Goal: Task Accomplishment & Management: Use online tool/utility

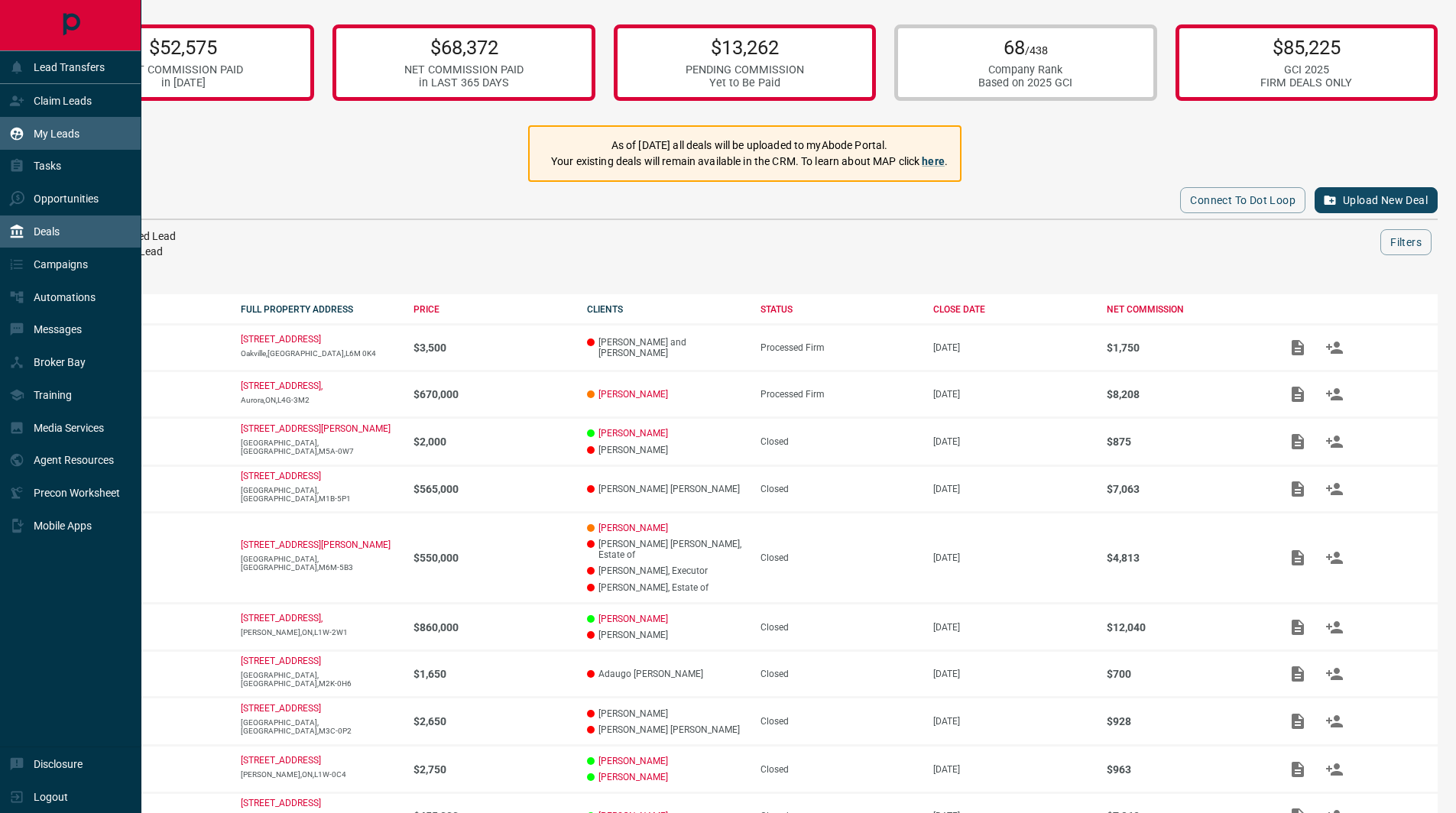
click at [77, 132] on p "My Leads" at bounding box center [57, 133] width 46 height 12
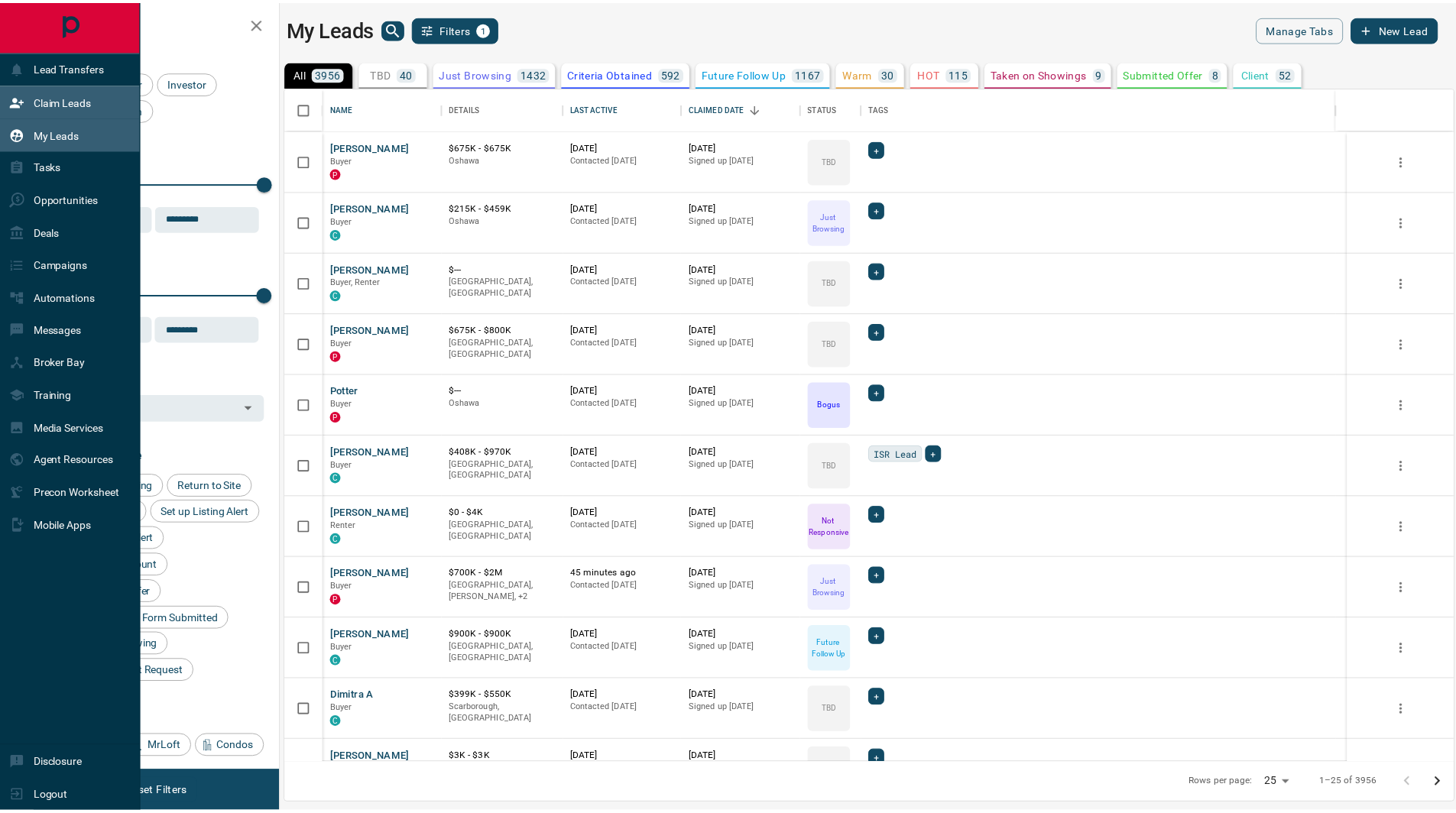
scroll to position [665, 1167]
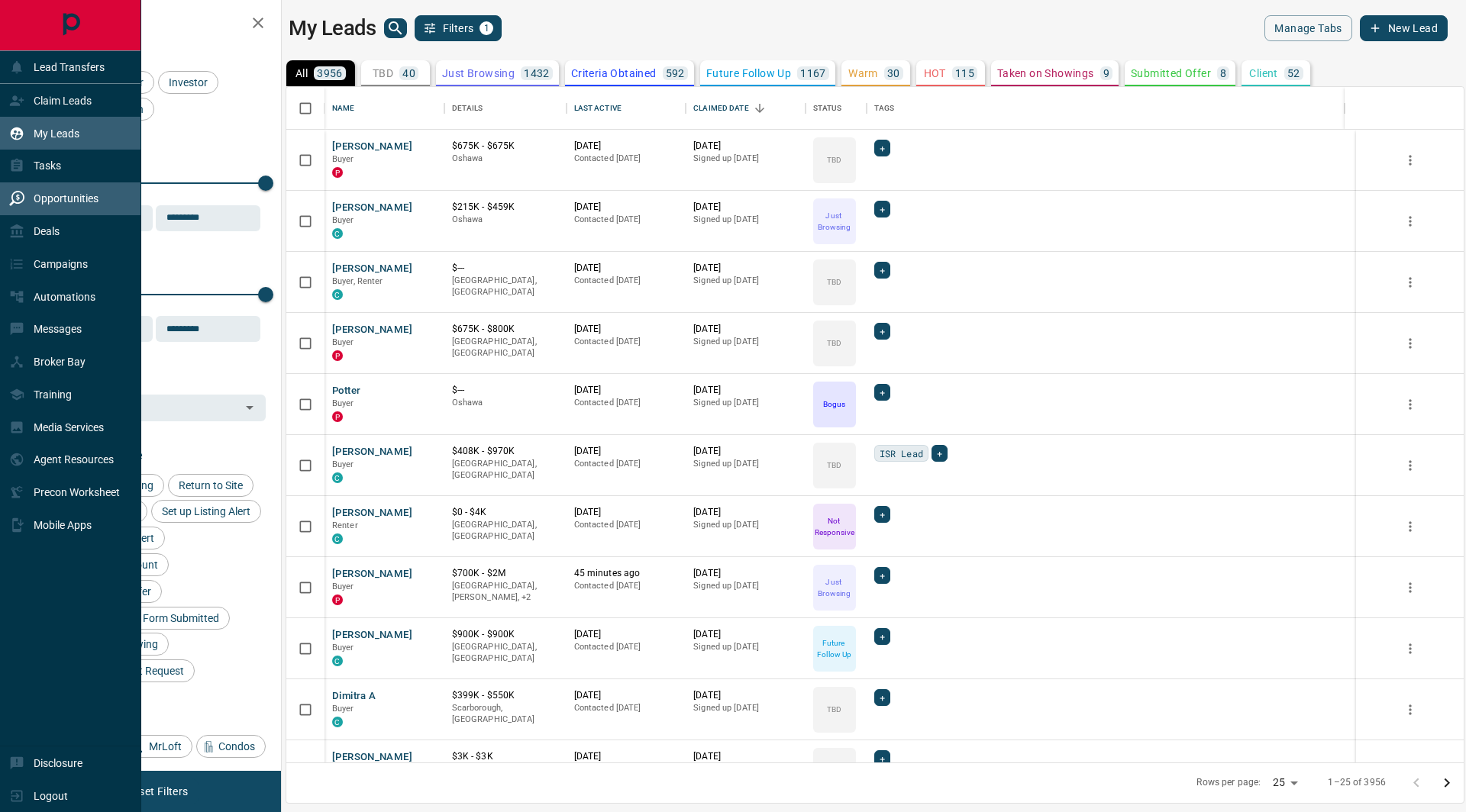
click at [72, 195] on p "Opportunities" at bounding box center [65, 198] width 65 height 12
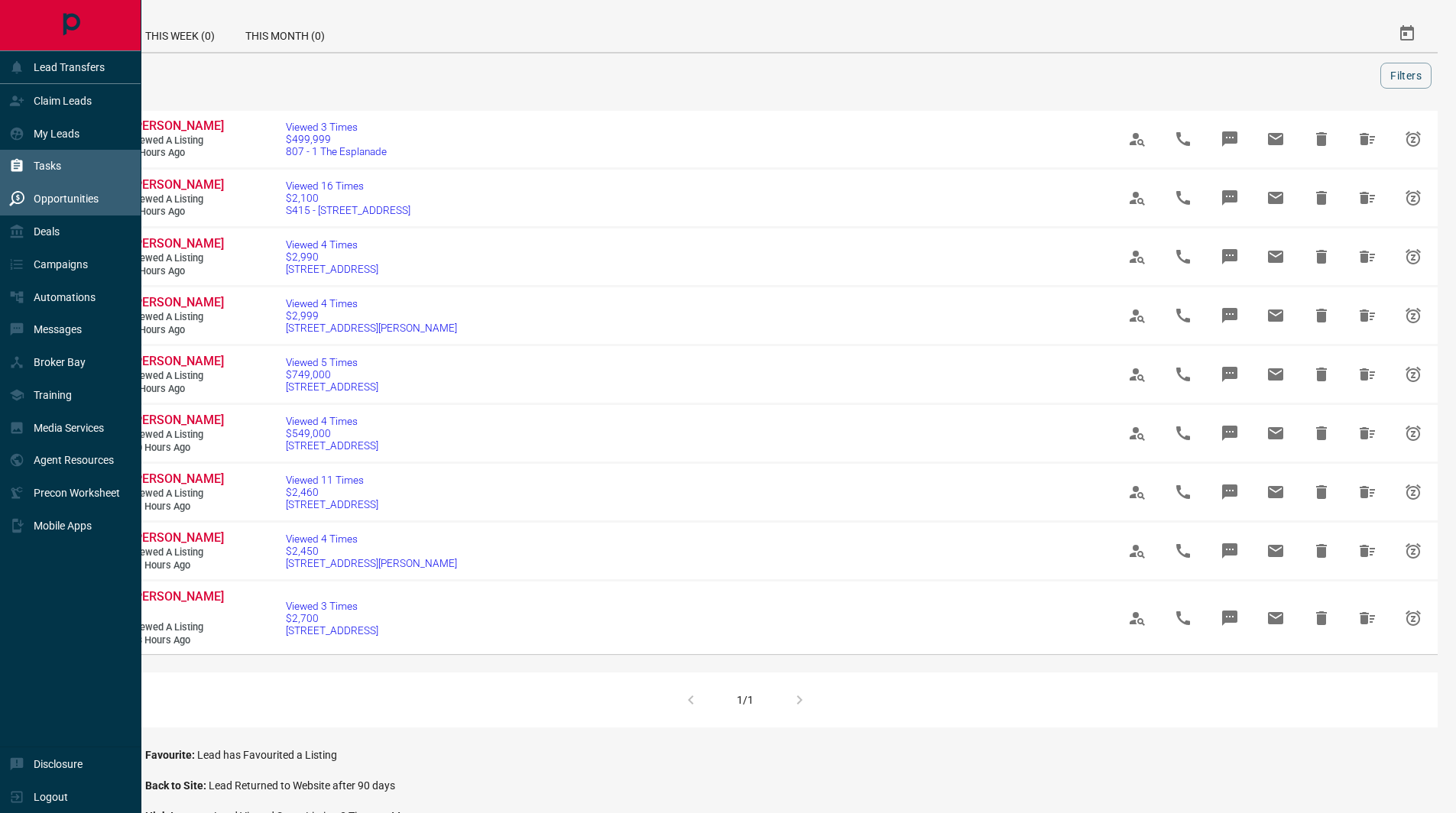
click at [47, 164] on p "Tasks" at bounding box center [47, 165] width 28 height 12
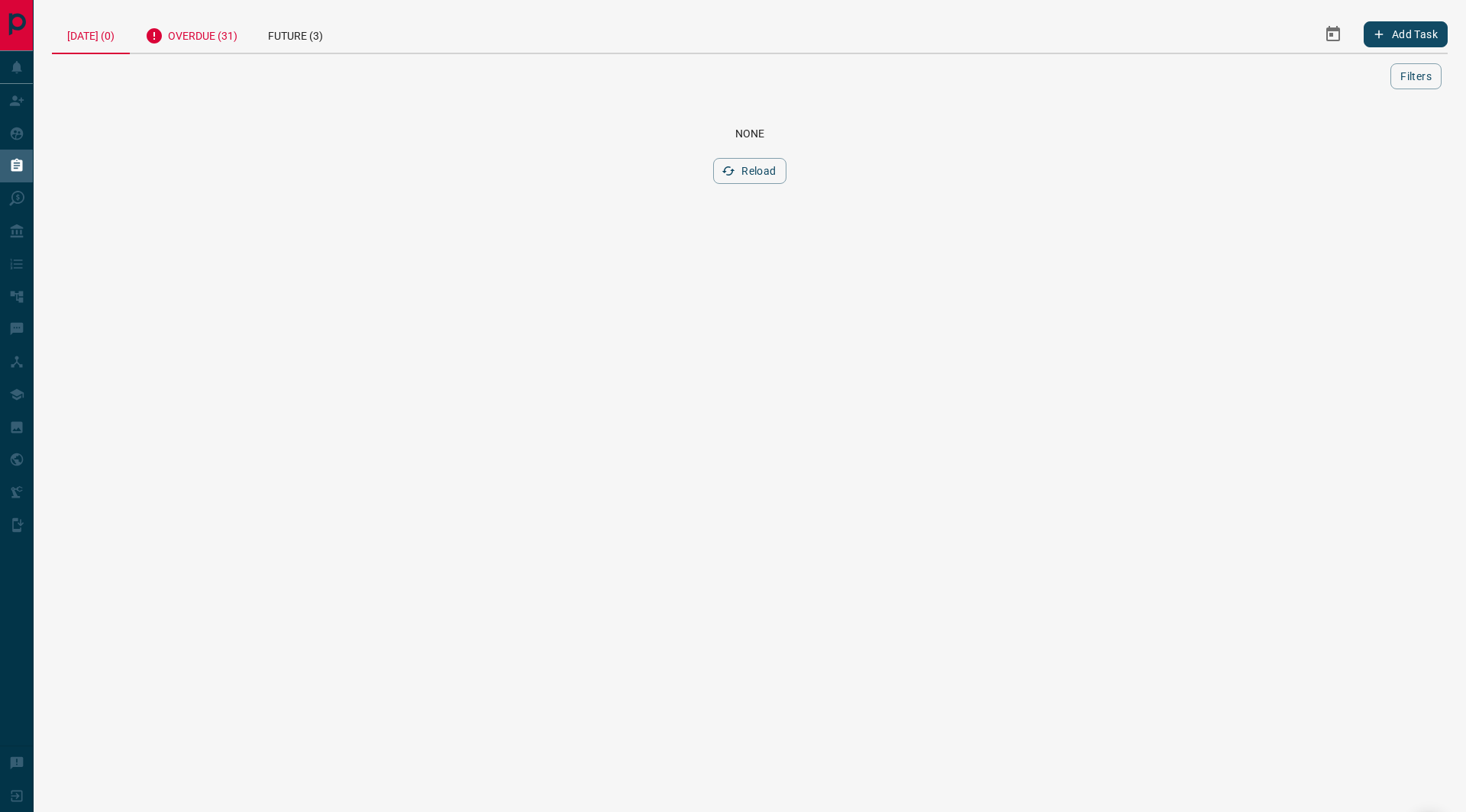
click at [213, 35] on div "Overdue (31)" at bounding box center [191, 34] width 123 height 38
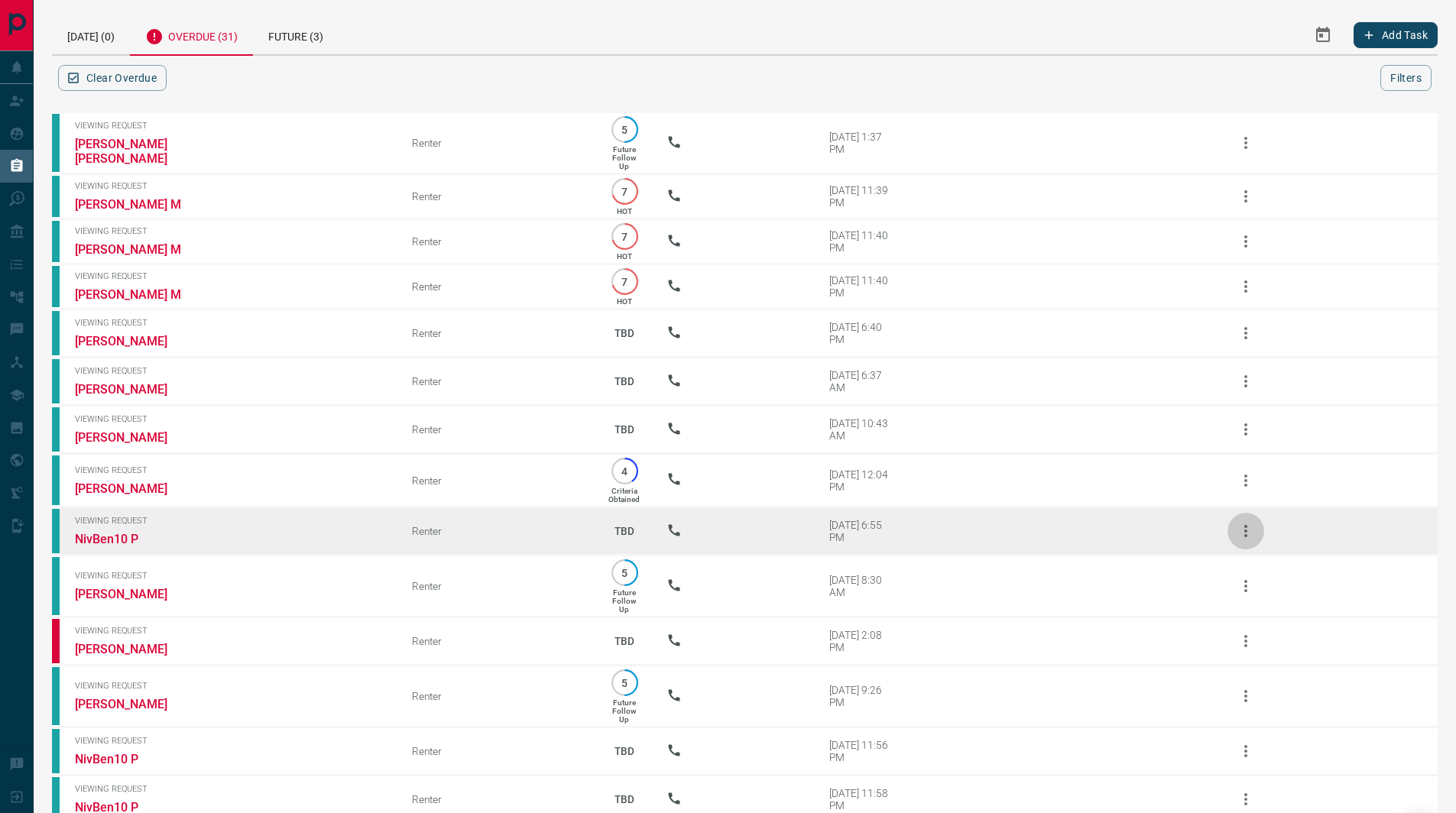
click at [1244, 533] on icon "button" at bounding box center [1246, 531] width 18 height 18
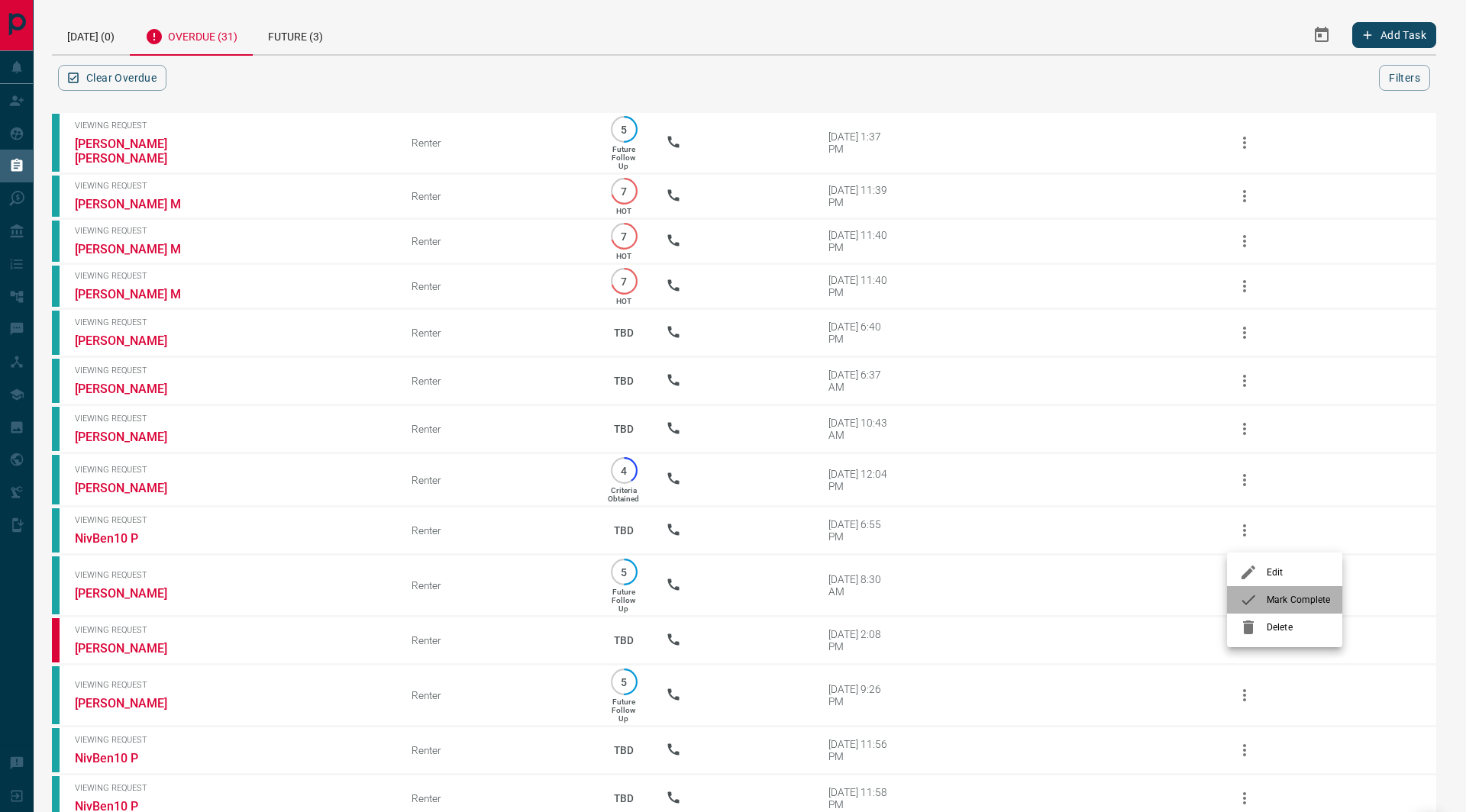
click at [1275, 599] on span "Mark Complete" at bounding box center [1297, 599] width 63 height 14
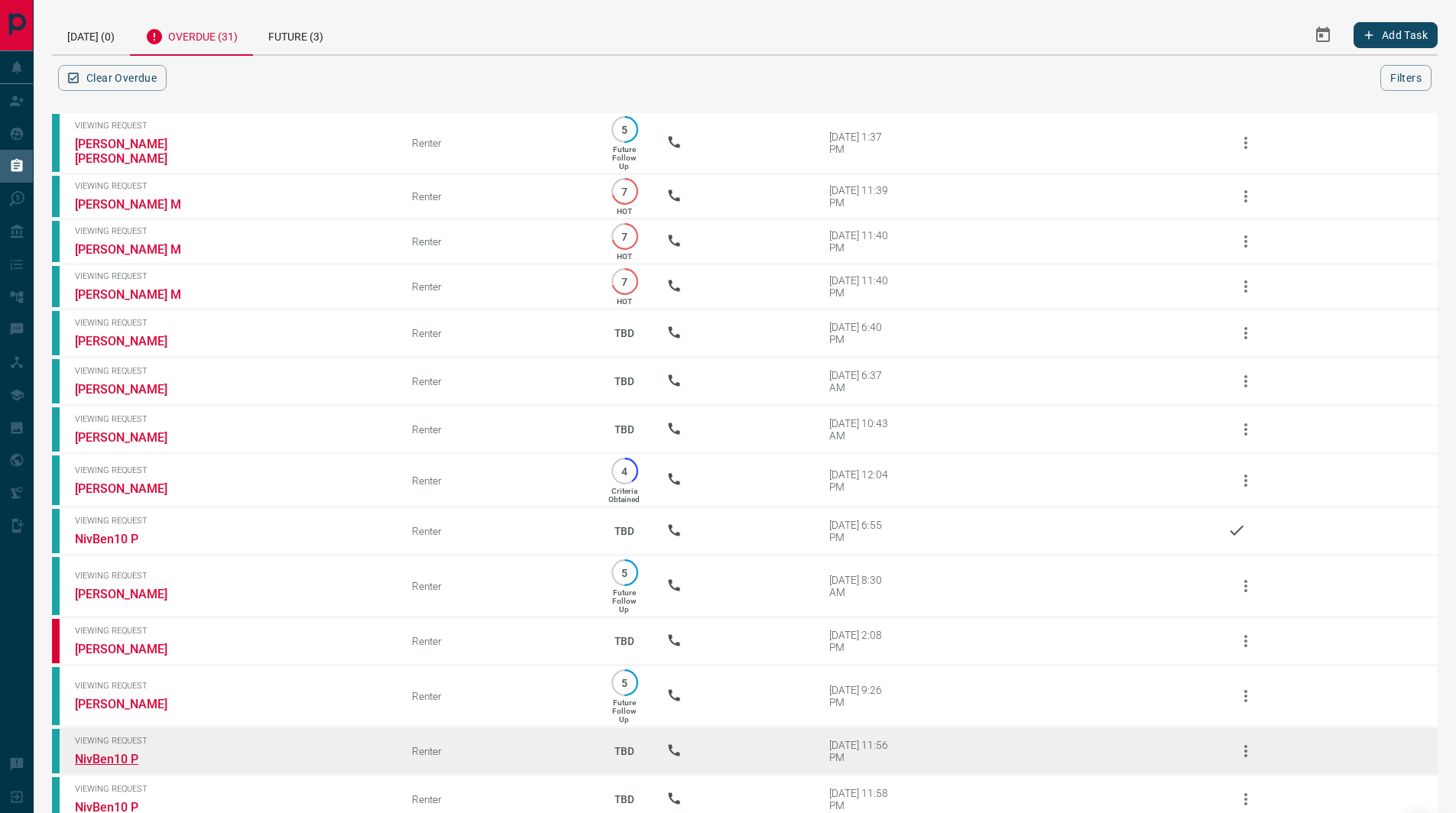
click at [125, 765] on link "NivBen10 P" at bounding box center [132, 759] width 115 height 15
